Goal: Find contact information: Find contact information

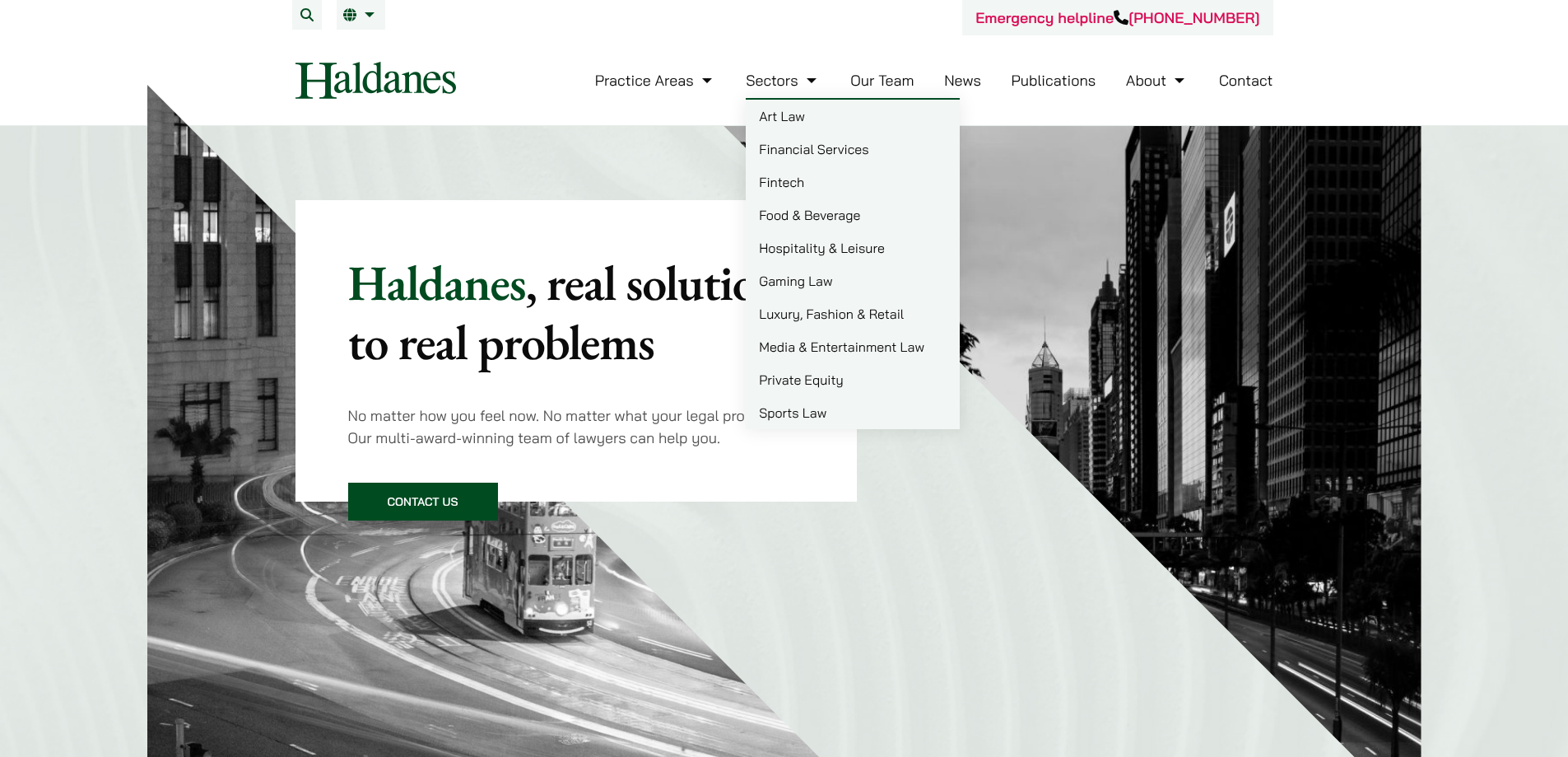
click at [865, 86] on link "Our Team" at bounding box center [882, 79] width 63 height 19
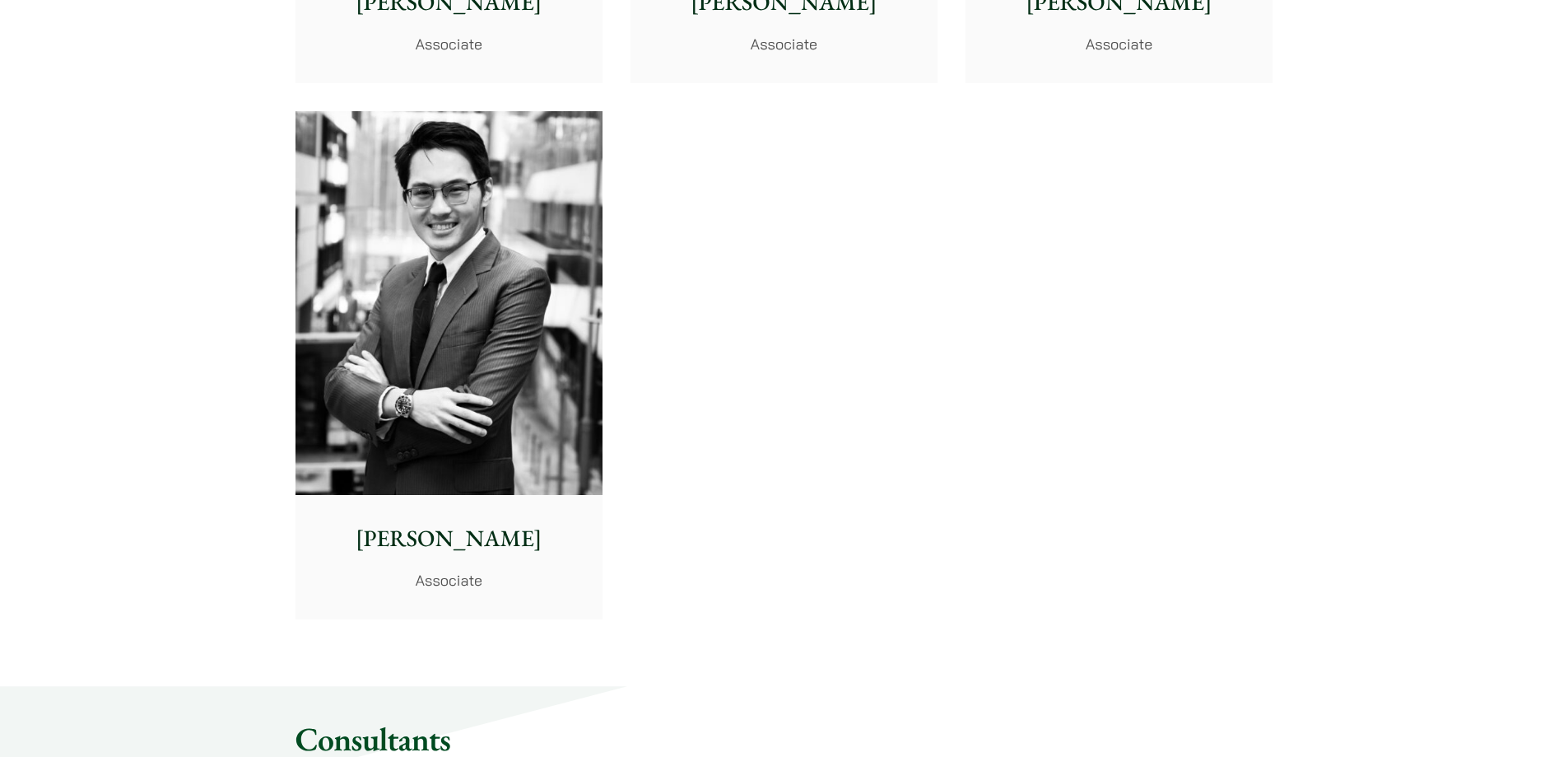
scroll to position [6258, 0]
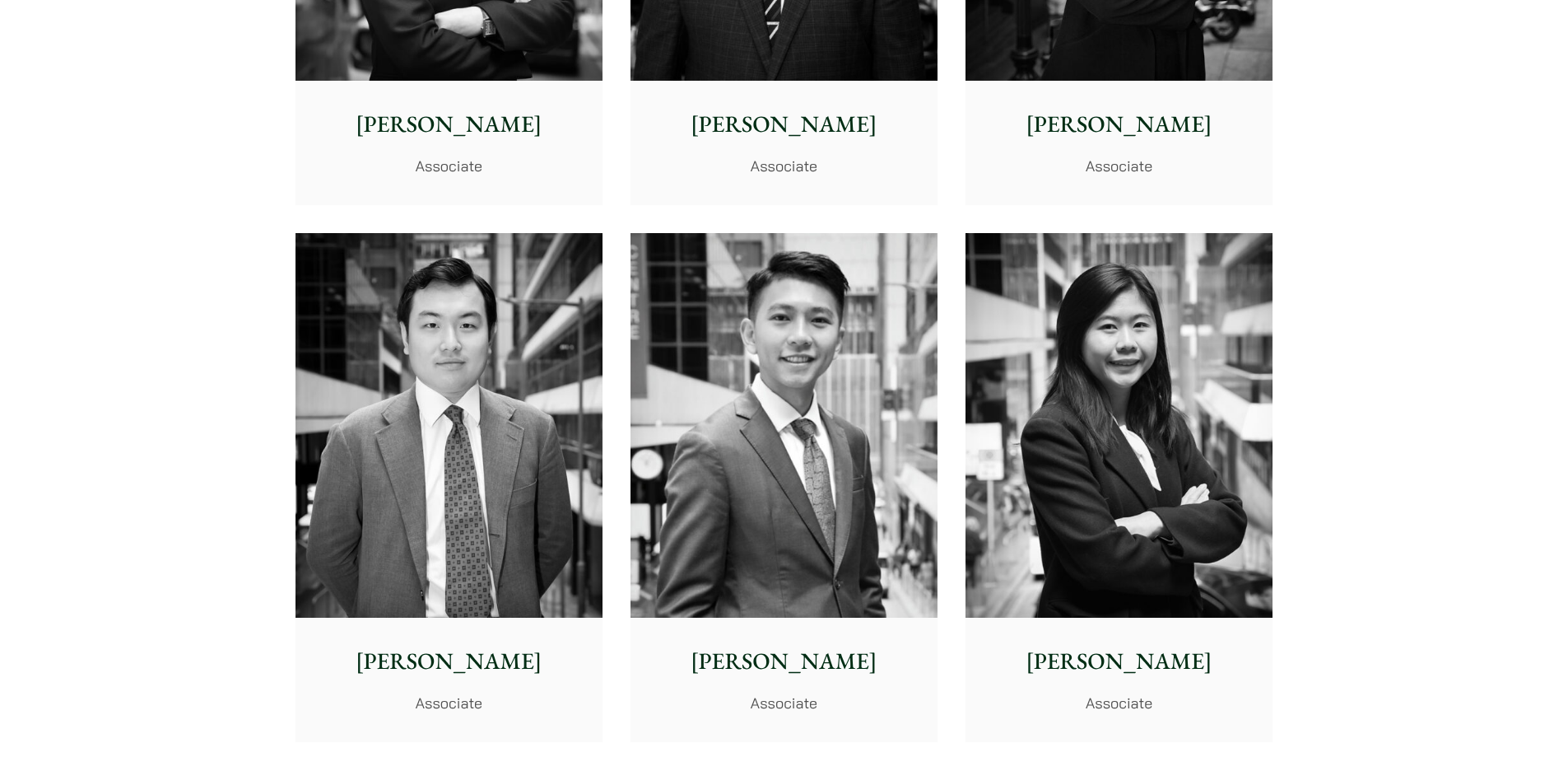
click at [1227, 307] on img at bounding box center [1119, 424] width 307 height 384
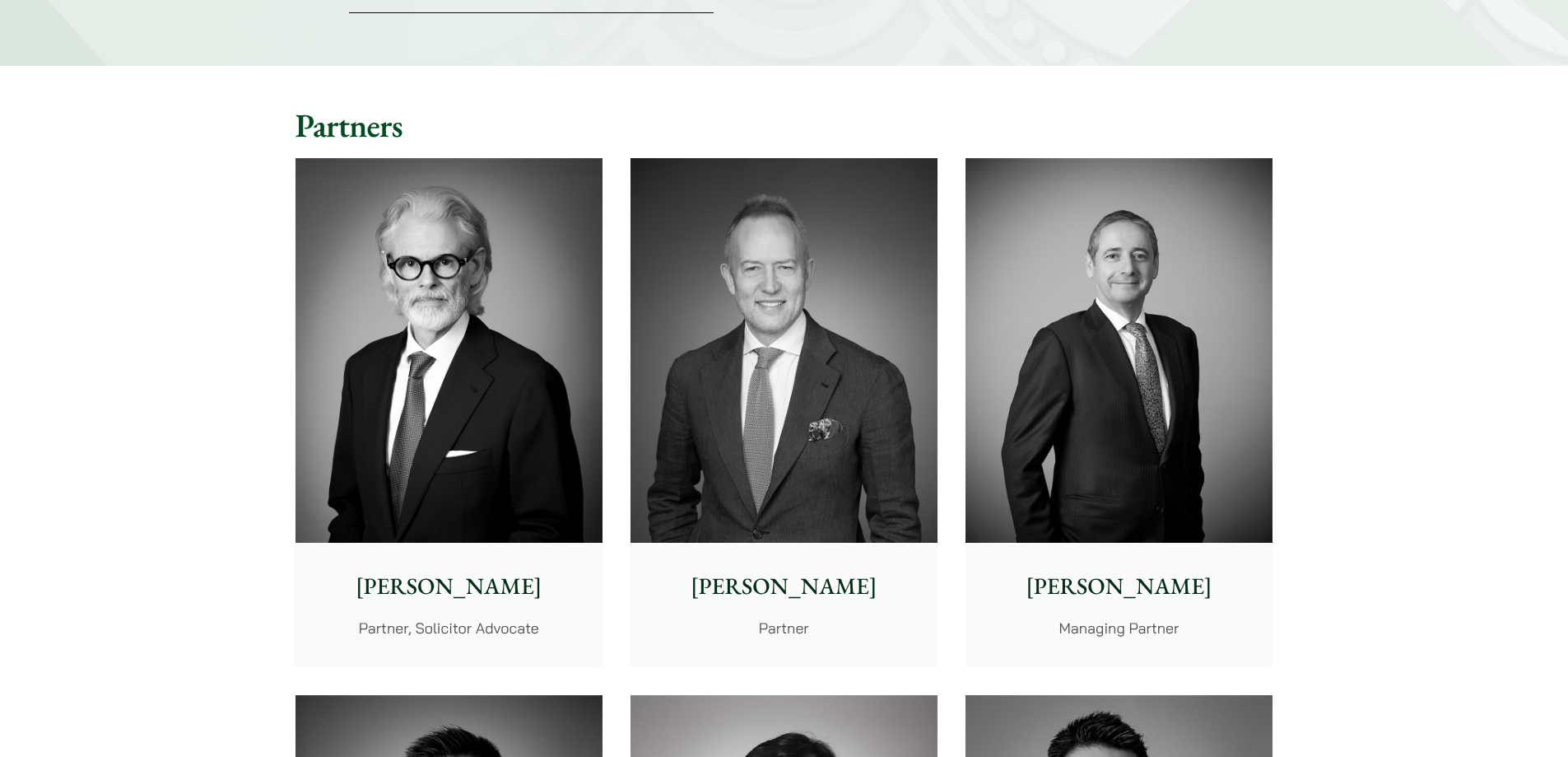
scroll to position [329, 0]
